Goal: Information Seeking & Learning: Find specific fact

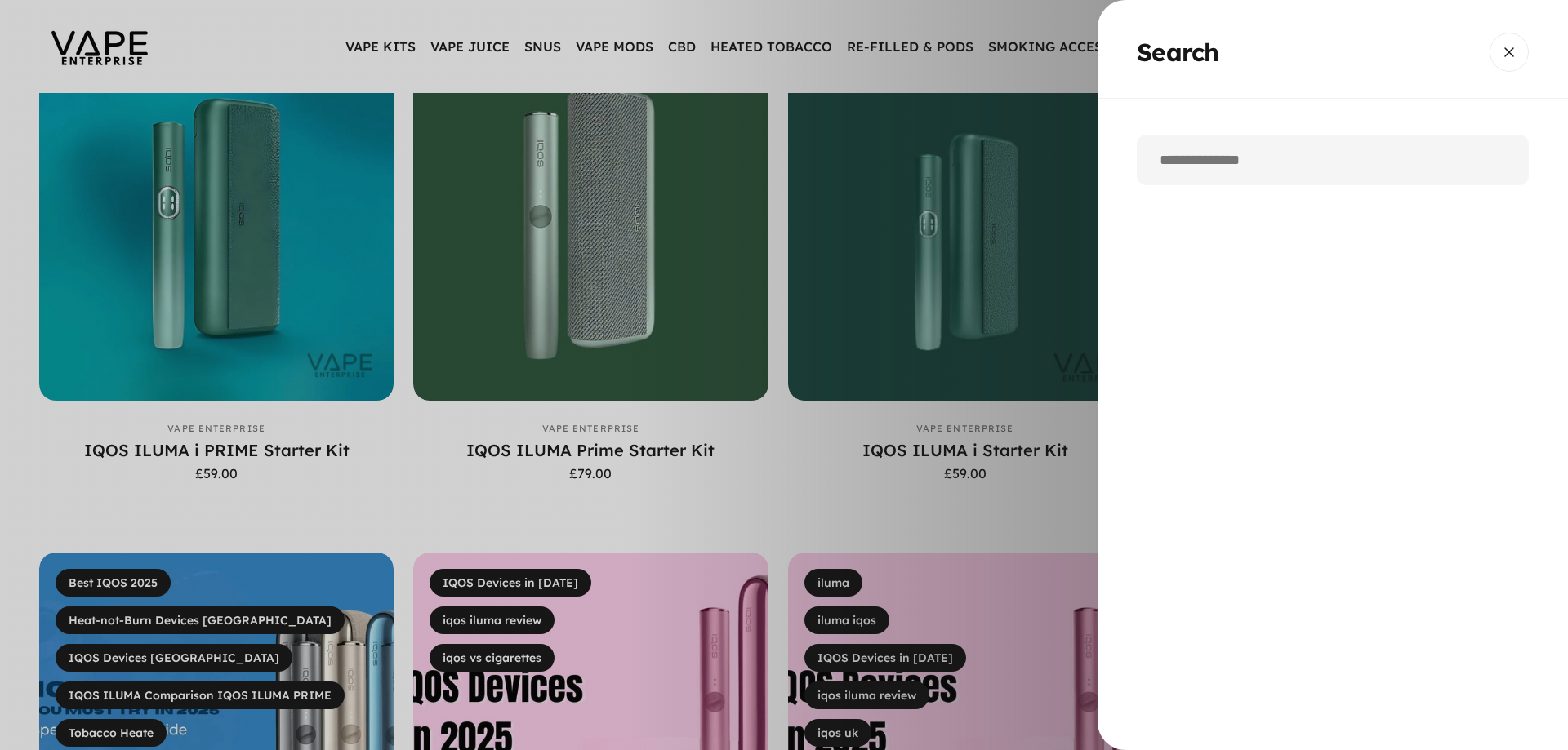
click at [1271, 167] on input "Search" at bounding box center [1332, 160] width 392 height 51
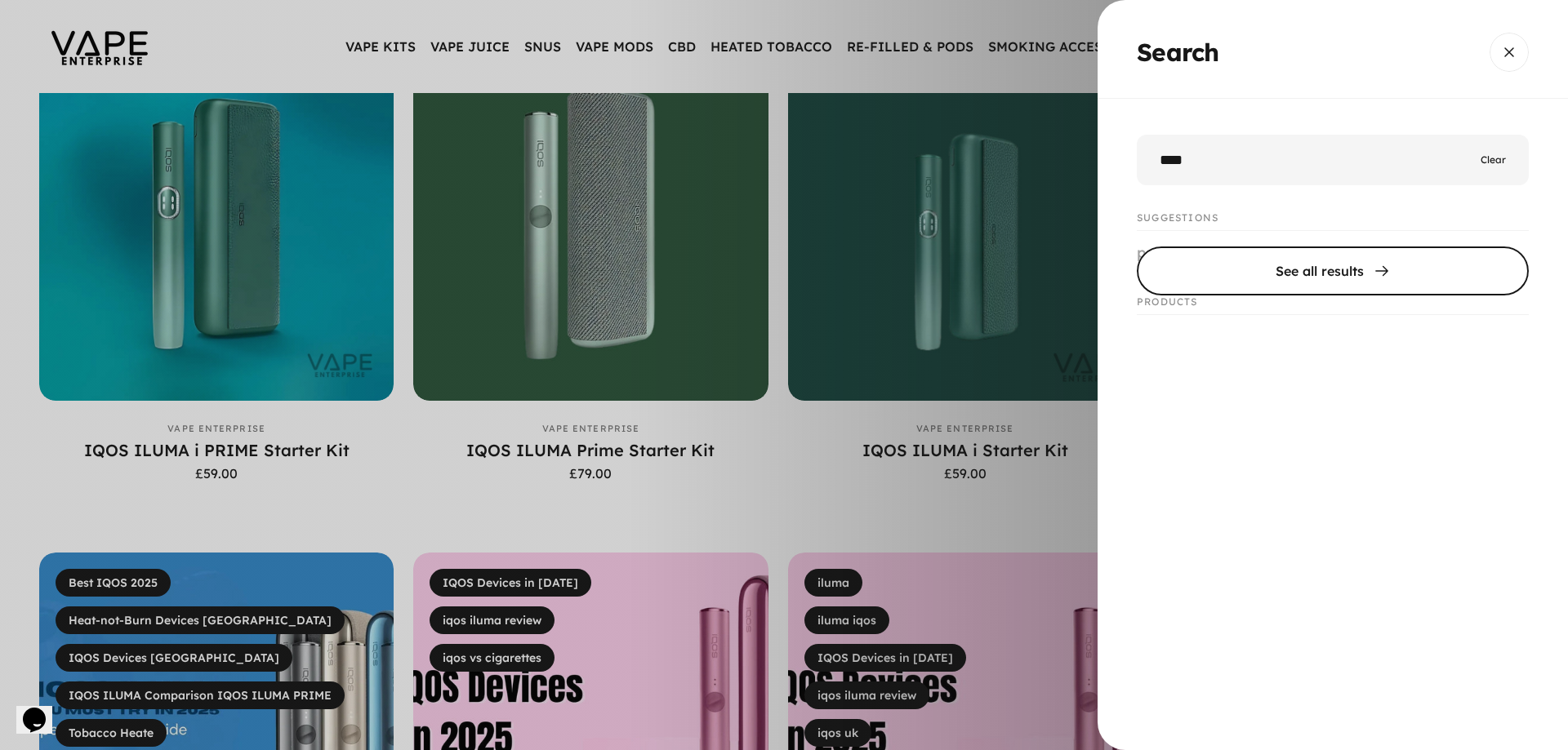
type input "****"
click at [1301, 270] on span "Search" at bounding box center [1332, 270] width 588 height 98
